Goal: Check status: Check status

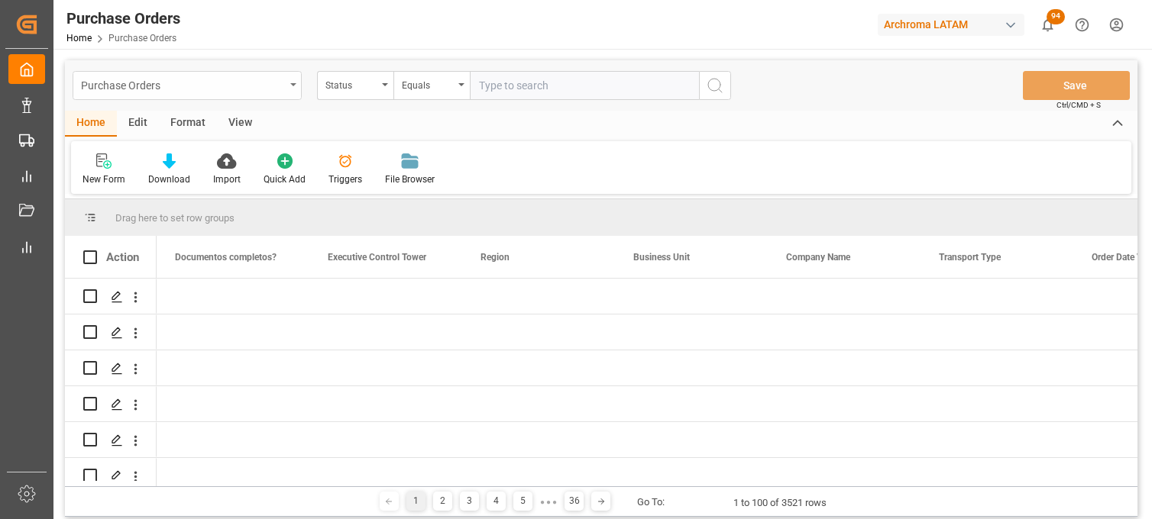
click at [258, 95] on div "Purchase Orders" at bounding box center [187, 85] width 229 height 29
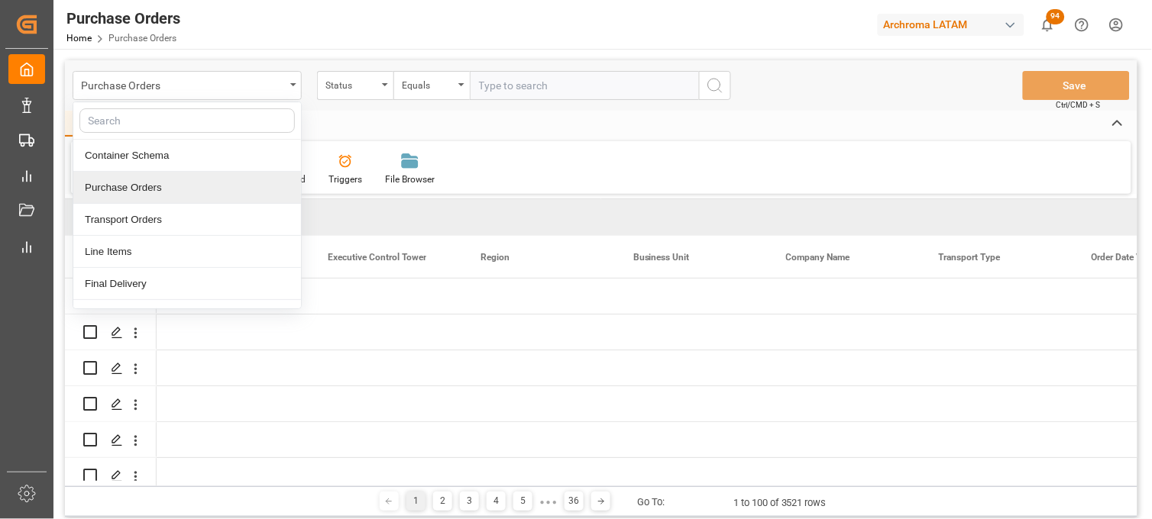
scroll to position [0, 3361]
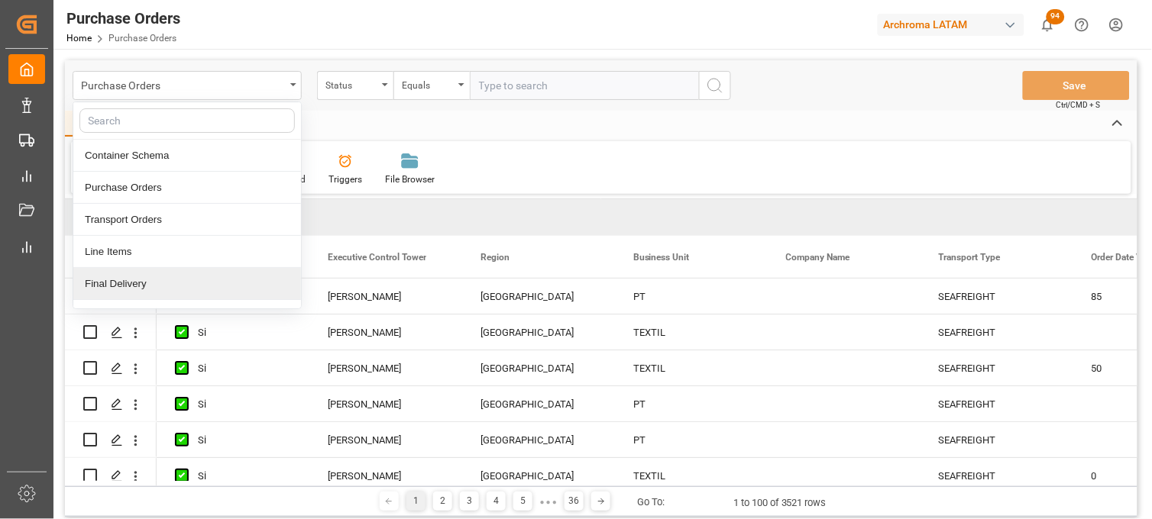
click at [225, 293] on div "Final Delivery" at bounding box center [187, 284] width 228 height 32
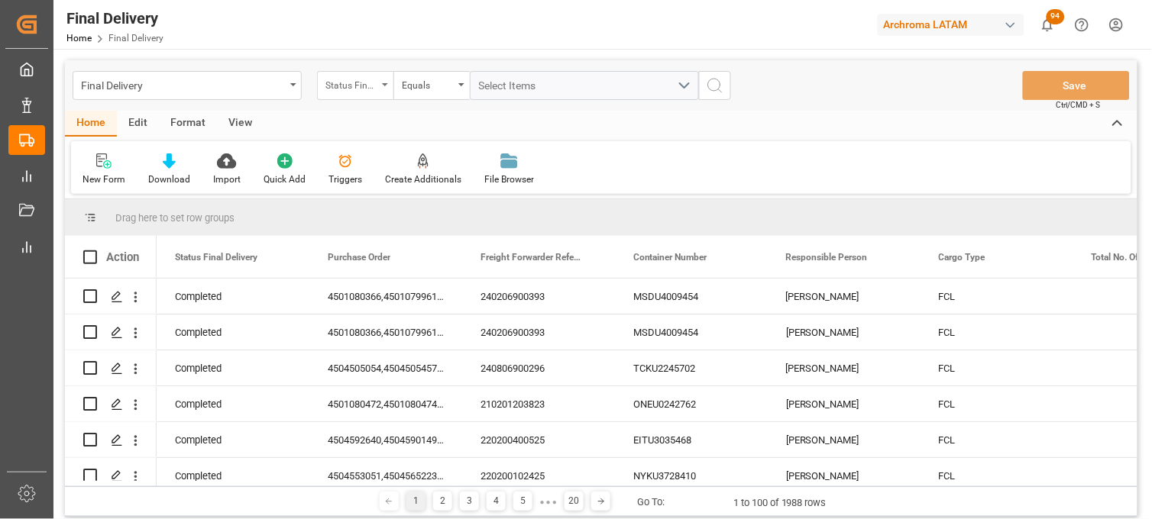
click at [383, 90] on div "Status Final Delivery" at bounding box center [355, 85] width 76 height 29
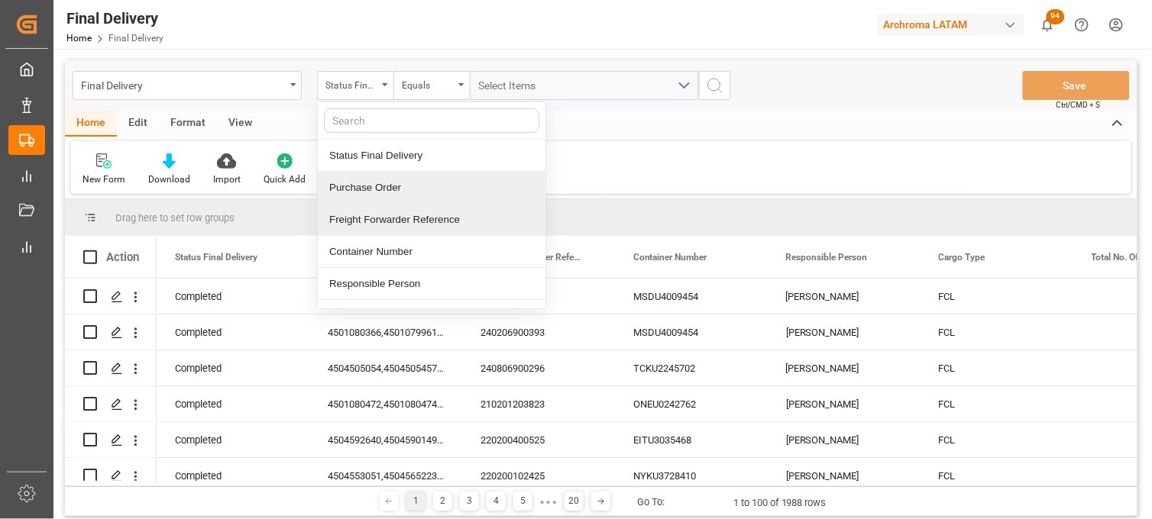
click at [438, 220] on div "Freight Forwarder Reference" at bounding box center [432, 220] width 228 height 32
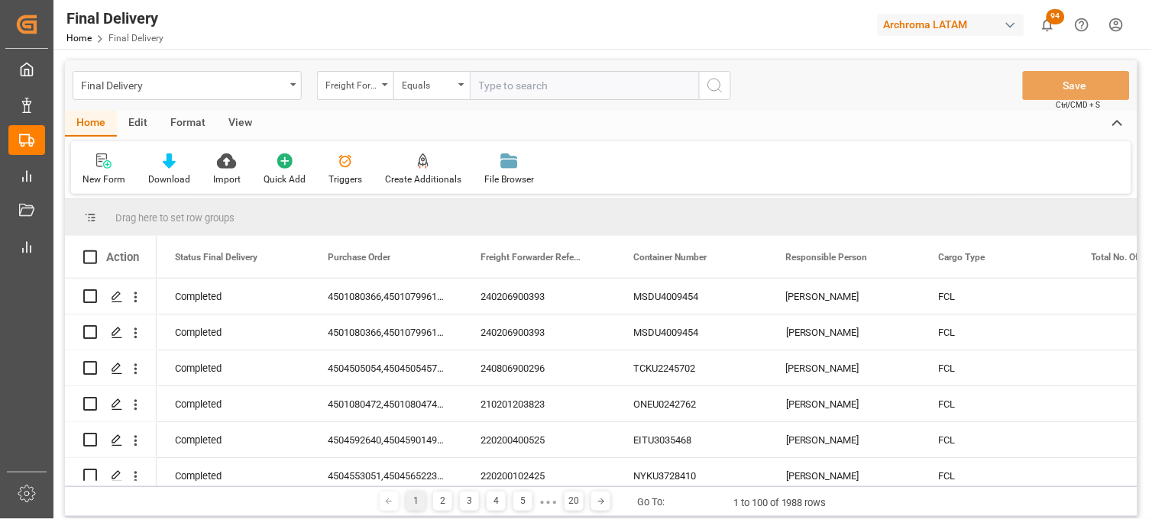
click at [490, 86] on input "text" at bounding box center [584, 85] width 229 height 29
type input "250906900589"
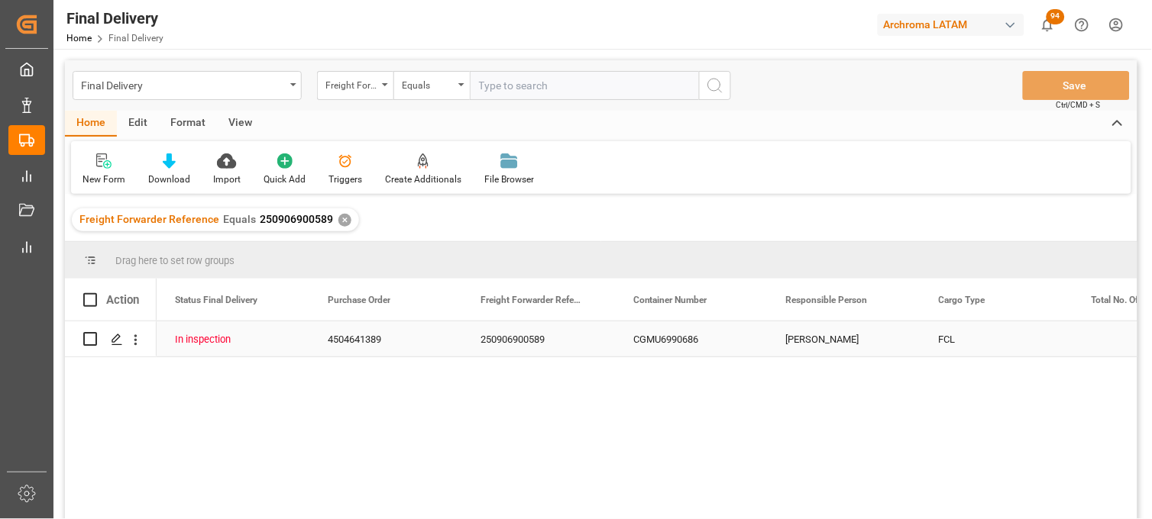
click at [542, 335] on div "250906900589" at bounding box center [538, 339] width 153 height 35
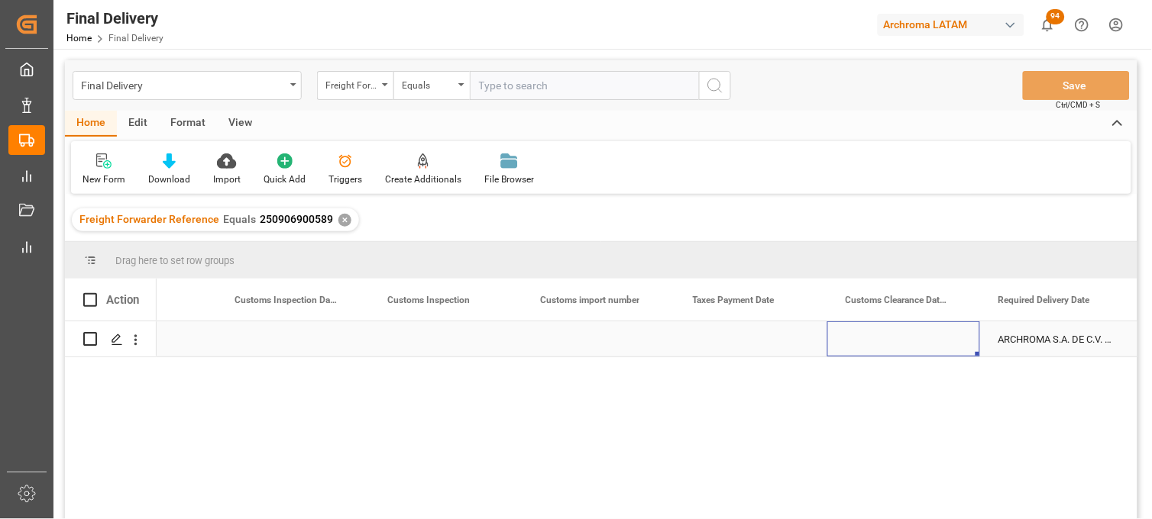
scroll to position [0, 1774]
